Goal: Find contact information: Find contact information

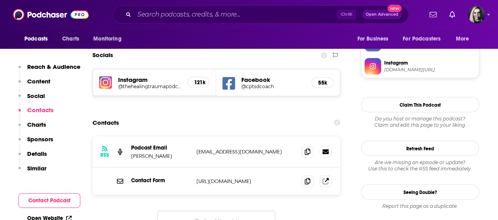
scroll to position [667, 0]
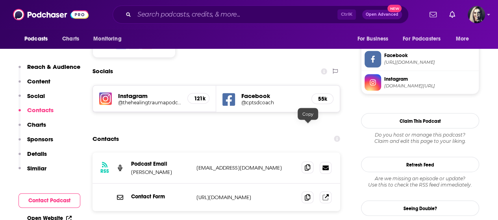
click at [309, 164] on icon at bounding box center [308, 167] width 6 height 6
click at [310, 194] on icon at bounding box center [308, 197] width 6 height 6
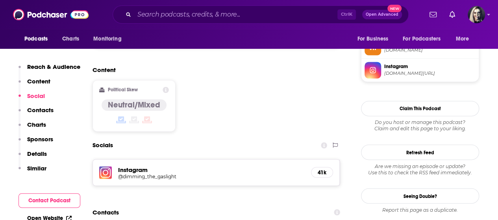
scroll to position [625, 0]
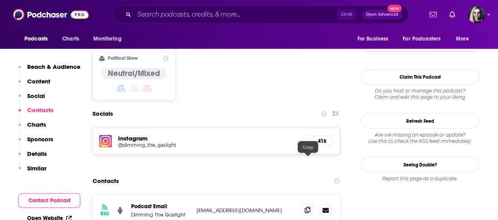
click at [305, 204] on span at bounding box center [308, 210] width 12 height 12
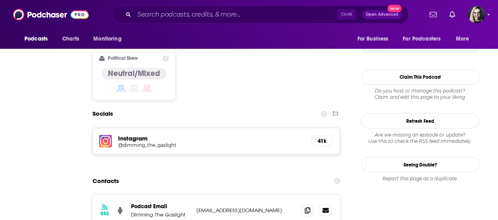
scroll to position [0, 0]
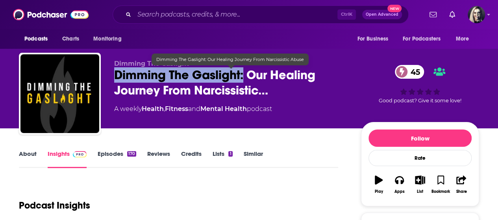
drag, startPoint x: 110, startPoint y: 77, endPoint x: 245, endPoint y: 79, distance: 134.7
click at [245, 79] on div "Dimming The Gaslight Dimming The Gaslight: Our Healing Journey From Narcissisti…" at bounding box center [249, 95] width 460 height 85
copy h2 "Dimming The Gaslight:"
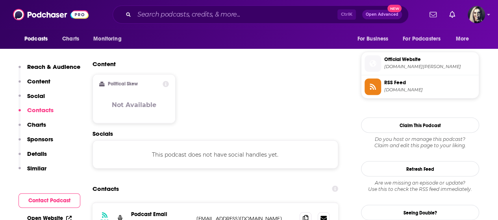
scroll to position [646, 0]
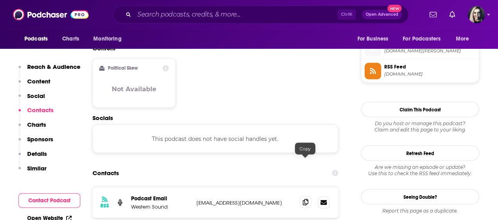
click at [308, 196] on span at bounding box center [306, 202] width 12 height 12
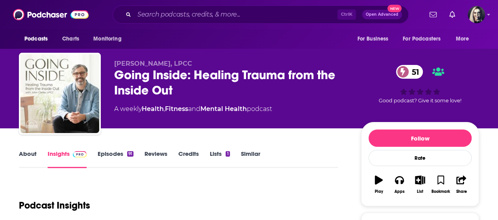
click at [498, 2] on html "Podcasts Charts Monitoring Ctrl K Open Advanced New For Business For Podcasters…" at bounding box center [249, 110] width 498 height 220
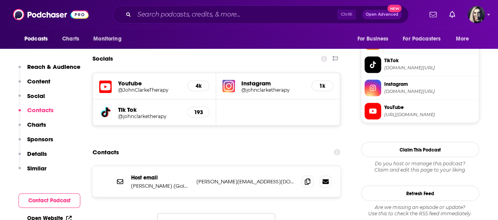
scroll to position [682, 0]
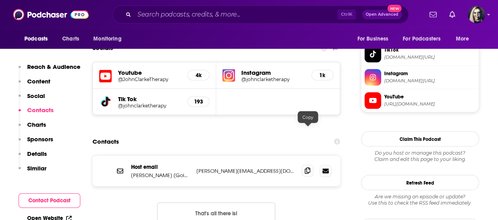
click at [308, 167] on icon at bounding box center [308, 170] width 6 height 6
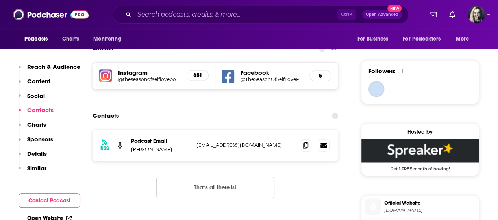
scroll to position [554, 0]
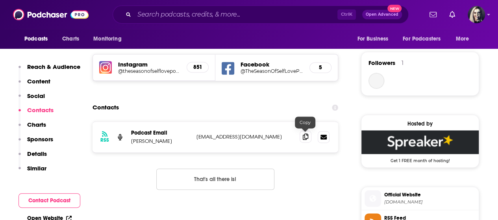
click at [305, 138] on icon at bounding box center [306, 136] width 6 height 6
